Goal: Task Accomplishment & Management: Use online tool/utility

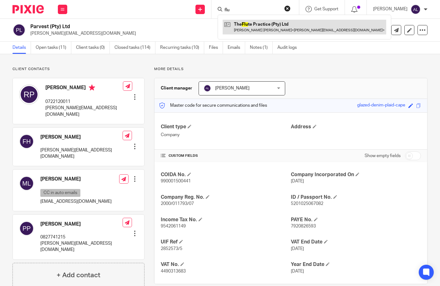
type input "flu"
click at [263, 20] on link at bounding box center [303, 27] width 163 height 14
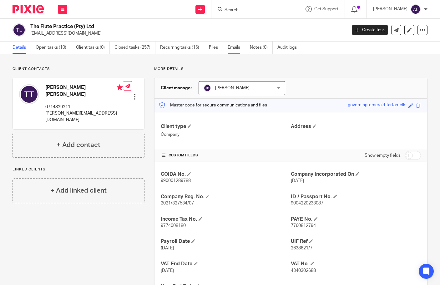
click at [236, 49] on link "Emails" at bounding box center [235, 48] width 17 height 12
click at [56, 104] on p "0714829211" at bounding box center [83, 107] width 77 height 6
copy p "0714829211"
click at [324, 72] on div "More details Client manager Julio Bianchi Julio Bianchi Alcid Martin Angelique …" at bounding box center [285, 187] width 283 height 240
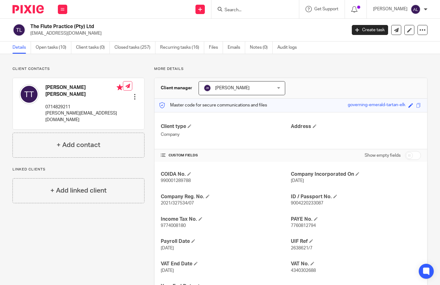
click at [62, 110] on p "tatiana@theflutepractice.com" at bounding box center [83, 116] width 77 height 13
copy div "tatiana@theflutepractice.com"
click at [50, 49] on link "Open tasks (10)" at bounding box center [54, 48] width 36 height 12
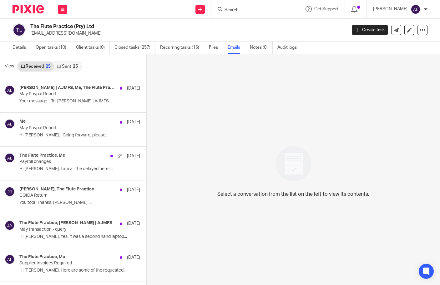
click at [74, 67] on div "25" at bounding box center [75, 66] width 5 height 4
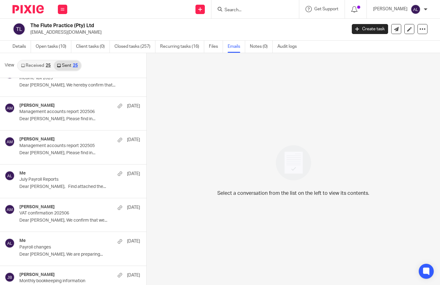
scroll to position [156, 0]
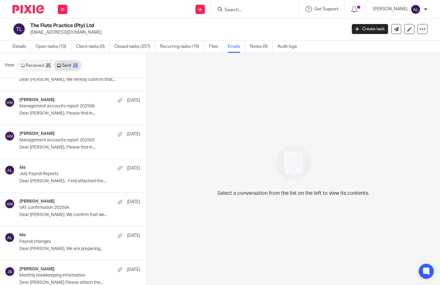
click at [86, 166] on div "Me 23 Jul" at bounding box center [79, 168] width 121 height 6
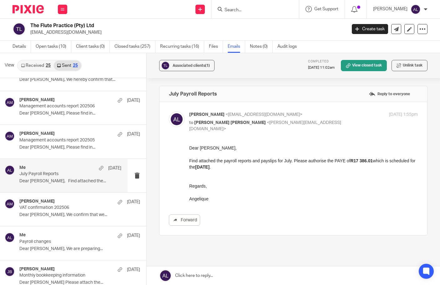
scroll to position [0, 0]
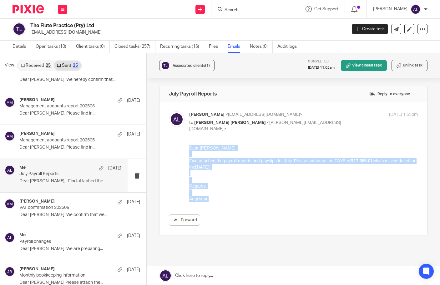
drag, startPoint x: 212, startPoint y: 201, endPoint x: 372, endPoint y: 290, distance: 182.9
click html "Dear Tatiana, Find attached the payroll reports and payslips for July. Please a…"
copy div "Dear Tatiana, Find attached the payroll reports and payslips for July. Please a…"
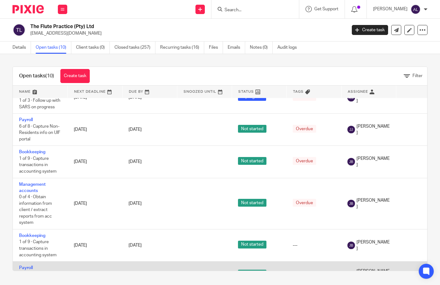
scroll to position [192, 0]
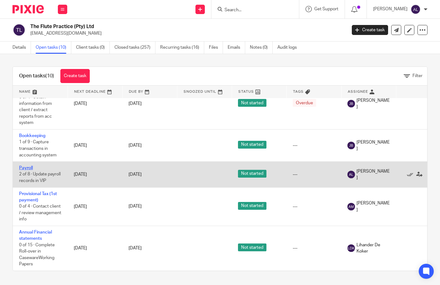
click at [24, 166] on link "Payroll" at bounding box center [26, 168] width 14 height 4
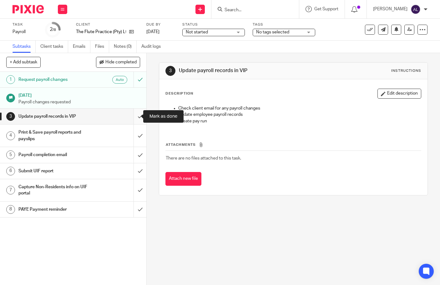
click at [138, 119] on input "submit" at bounding box center [73, 117] width 146 height 16
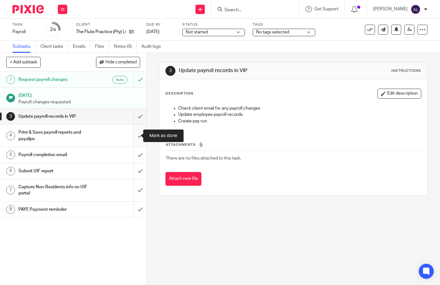
click at [135, 135] on input "submit" at bounding box center [73, 136] width 146 height 22
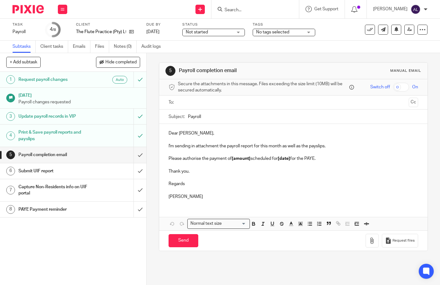
drag, startPoint x: 392, startPoint y: 175, endPoint x: 389, endPoint y: 176, distance: 4.0
click at [392, 175] on p at bounding box center [292, 178] width 249 height 6
drag, startPoint x: 205, startPoint y: 197, endPoint x: 153, endPoint y: 120, distance: 93.5
click at [153, 120] on div "5 Payroll completion email Manual email Secure the attachments in this message.…" at bounding box center [293, 169] width 293 height 232
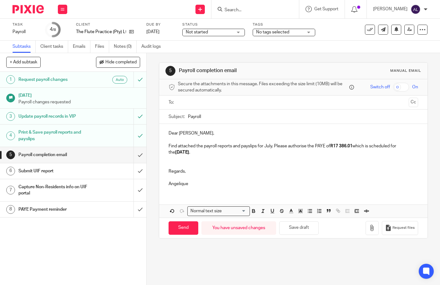
click at [182, 102] on input "text" at bounding box center [293, 102] width 226 height 7
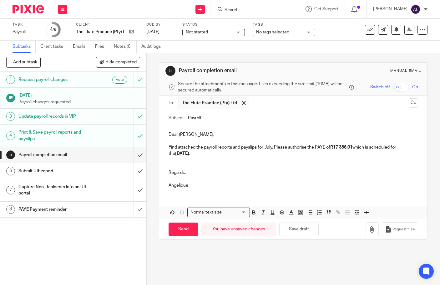
click at [188, 117] on input "Payroll" at bounding box center [303, 118] width 230 height 14
click at [219, 117] on input "August Payroll" at bounding box center [303, 118] width 230 height 14
type input "August Payroll Reports"
click at [269, 146] on p "Find attached the payroll reports and payslips for July. Please authorise the P…" at bounding box center [292, 150] width 249 height 13
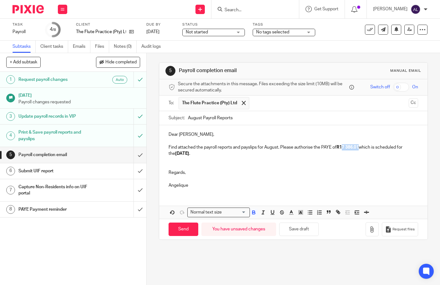
drag, startPoint x: 359, startPoint y: 148, endPoint x: 343, endPoint y: 147, distance: 15.9
click at [343, 147] on strong "R17 386.01" at bounding box center [347, 147] width 22 height 4
drag, startPoint x: 186, startPoint y: 153, endPoint x: 178, endPoint y: 154, distance: 8.5
click at [178, 154] on strong "06/08/2025" at bounding box center [182, 154] width 14 height 4
click at [369, 230] on icon "button" at bounding box center [372, 230] width 6 height 6
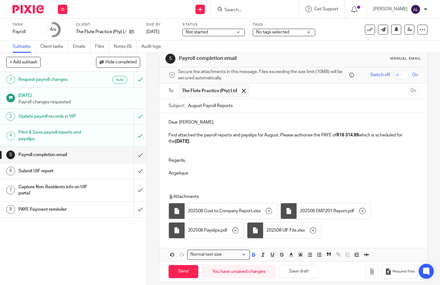
scroll to position [18, 0]
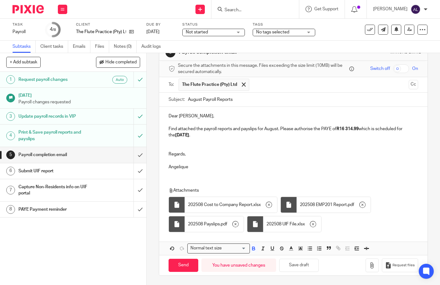
click at [35, 246] on div "1 Request payroll changes Auto 15 Aug 2025 Payroll changes requested 3 Update p…" at bounding box center [73, 178] width 146 height 213
click at [214, 135] on p "Find attached the payroll reports and payslips for August. Please authorise the…" at bounding box center [292, 132] width 249 height 13
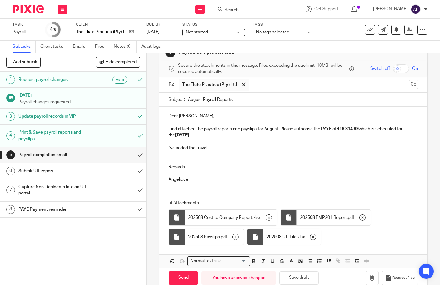
click at [196, 147] on p "I've added the travel" at bounding box center [292, 148] width 249 height 6
click at [224, 147] on p "I've added the R700 travel" at bounding box center [292, 148] width 249 height 6
click at [374, 162] on p at bounding box center [292, 160] width 249 height 6
click at [312, 162] on p at bounding box center [292, 160] width 249 height 6
click at [312, 147] on p "I've added the R700 travel reimbursement to the employees payroll." at bounding box center [292, 148] width 249 height 6
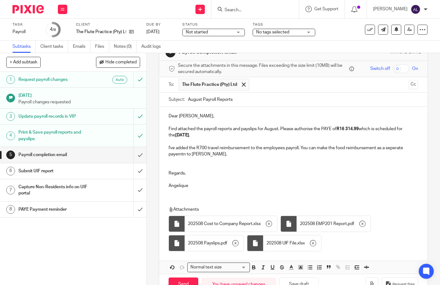
click at [182, 154] on p "I've added the R700 travel reimbursement to the employees payroll. You can make…" at bounding box center [292, 151] width 249 height 13
click at [235, 176] on p "Regards," at bounding box center [292, 173] width 249 height 6
click at [391, 148] on p "I've added the R700 travel reimbursement to the employees payroll. You can make…" at bounding box center [292, 151] width 249 height 13
click at [331, 164] on p at bounding box center [292, 167] width 249 height 6
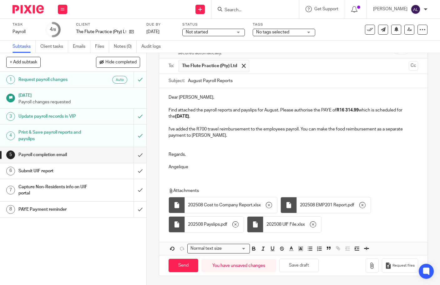
scroll to position [37, 0]
click at [271, 161] on p at bounding box center [292, 160] width 249 height 6
click at [179, 267] on input "Send" at bounding box center [183, 265] width 30 height 13
type input "Sent"
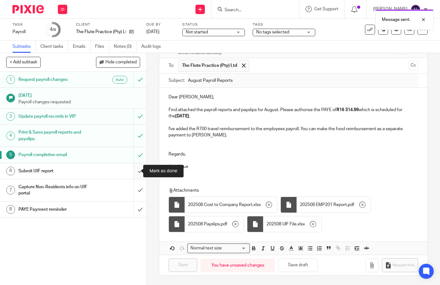
click at [135, 175] on input "submit" at bounding box center [73, 171] width 146 height 16
click at [134, 209] on input "submit" at bounding box center [73, 210] width 146 height 16
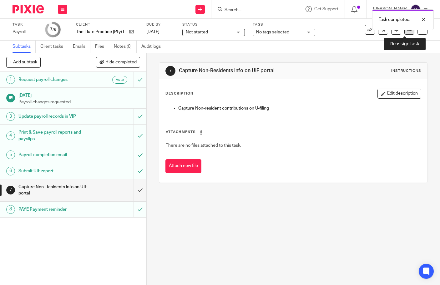
click at [407, 32] on icon at bounding box center [409, 29] width 5 height 5
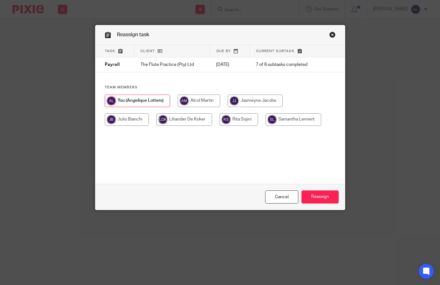
click at [260, 104] on input "radio" at bounding box center [254, 101] width 55 height 12
radio input "true"
click at [317, 202] on input "Reassign" at bounding box center [319, 197] width 37 height 13
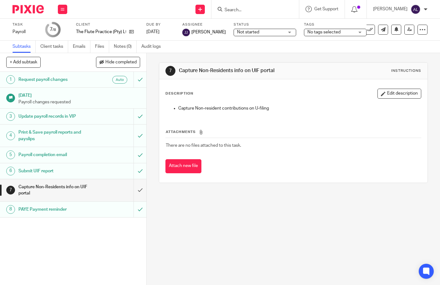
click at [24, 241] on div "1 Request payroll changes Auto [DATE] Payroll changes requested 3 Update payrol…" at bounding box center [73, 178] width 146 height 213
